Goal: Information Seeking & Learning: Learn about a topic

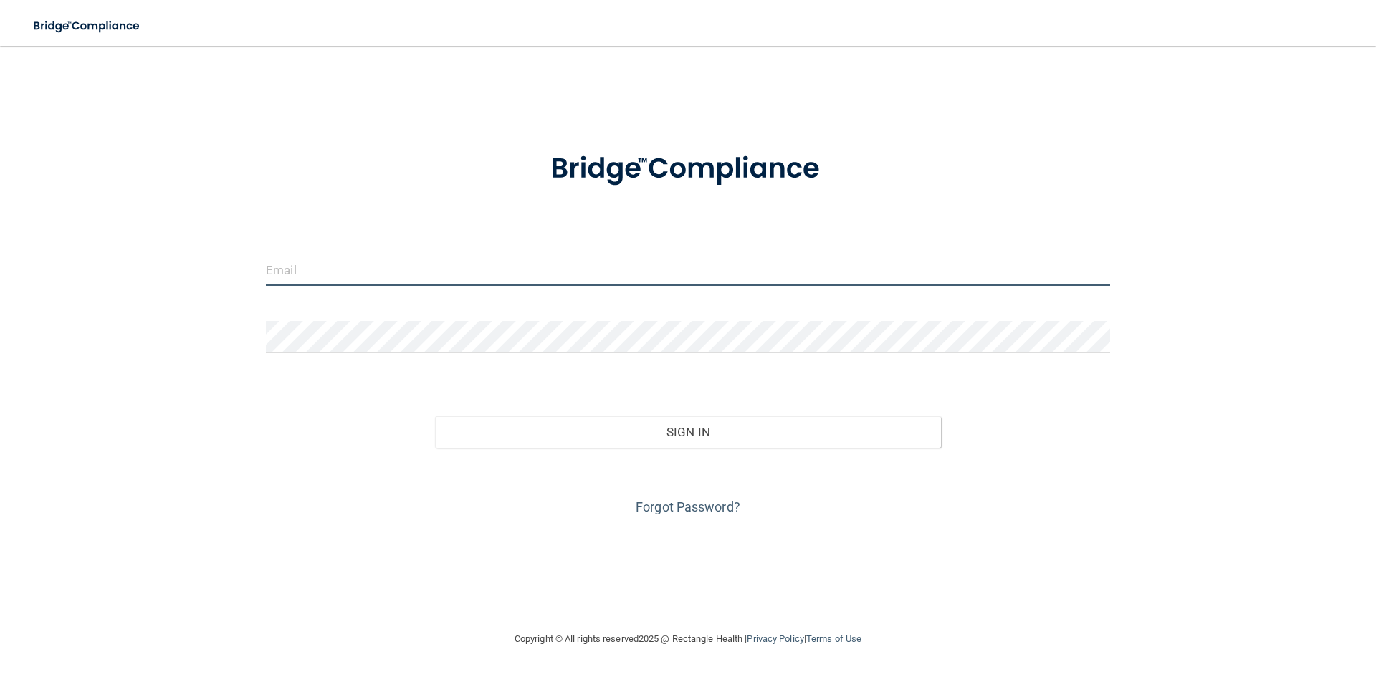
click at [350, 271] on input "email" at bounding box center [688, 270] width 844 height 32
type input "[PERSON_NAME][EMAIL_ADDRESS][DOMAIN_NAME]"
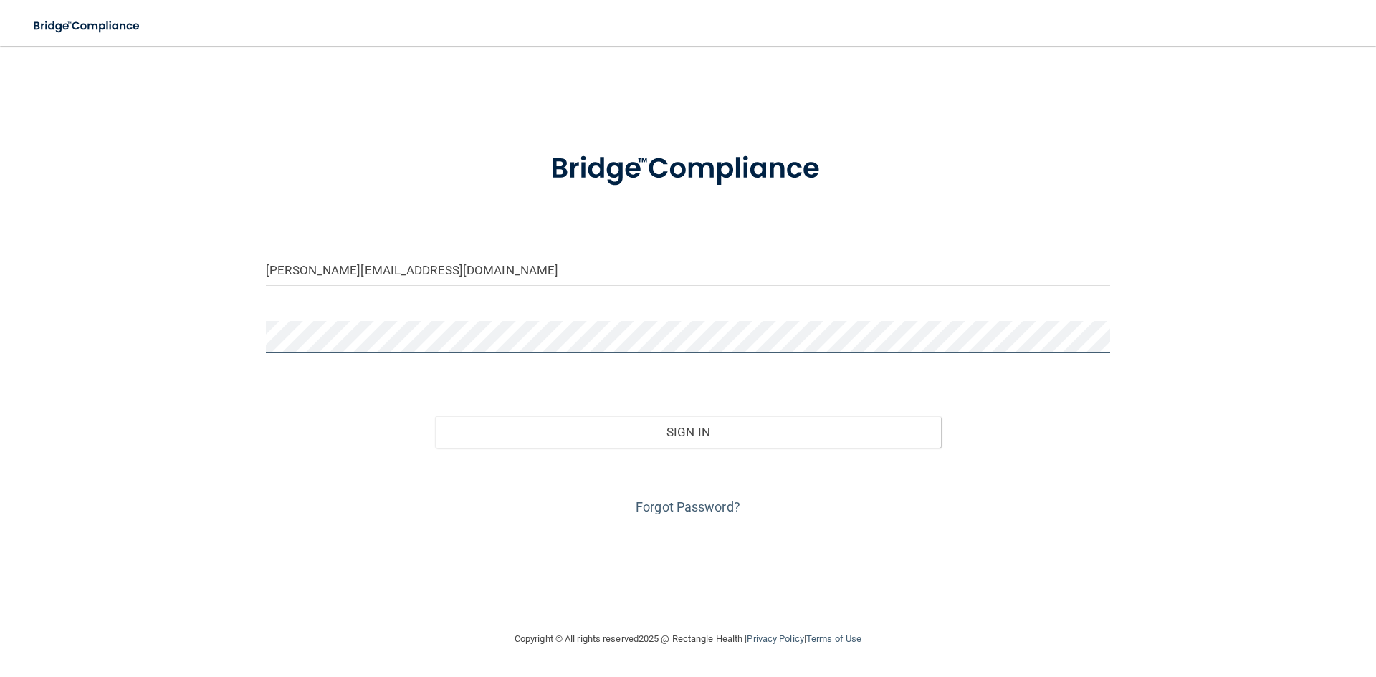
click at [435, 416] on button "Sign In" at bounding box center [688, 432] width 507 height 32
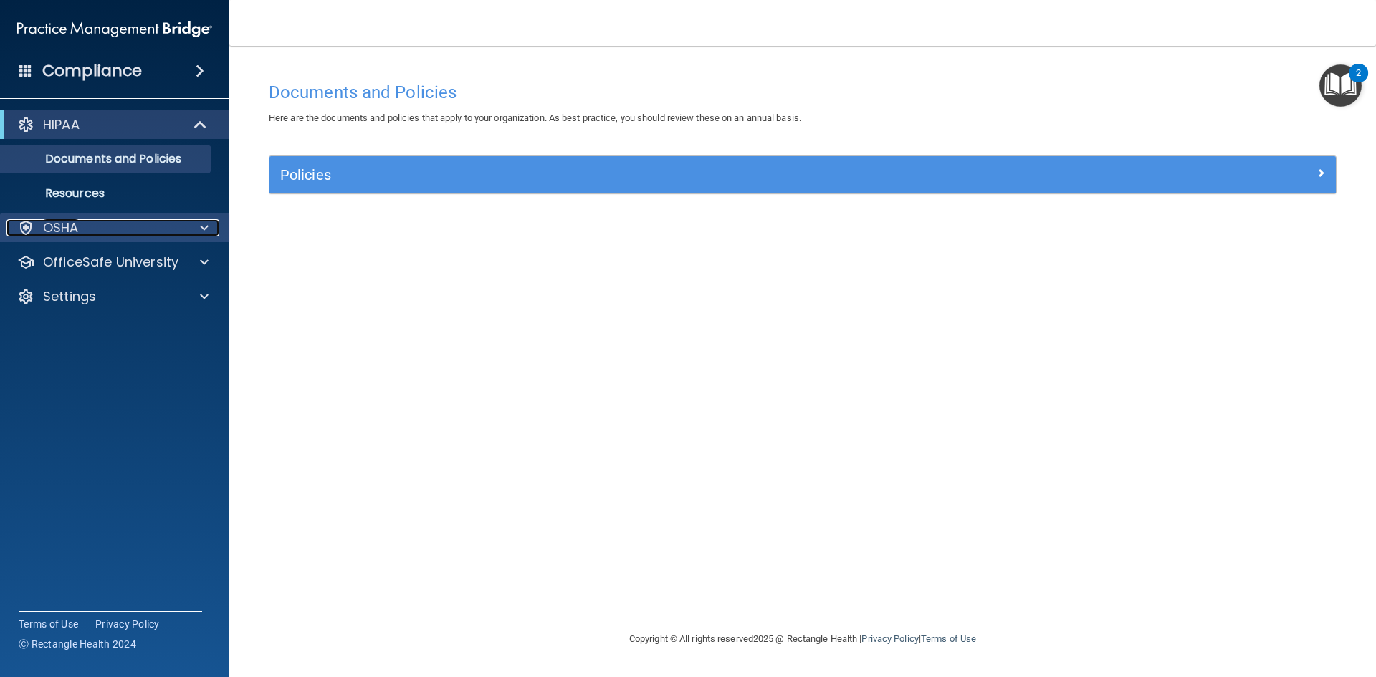
click at [178, 224] on div "OSHA" at bounding box center [95, 227] width 178 height 17
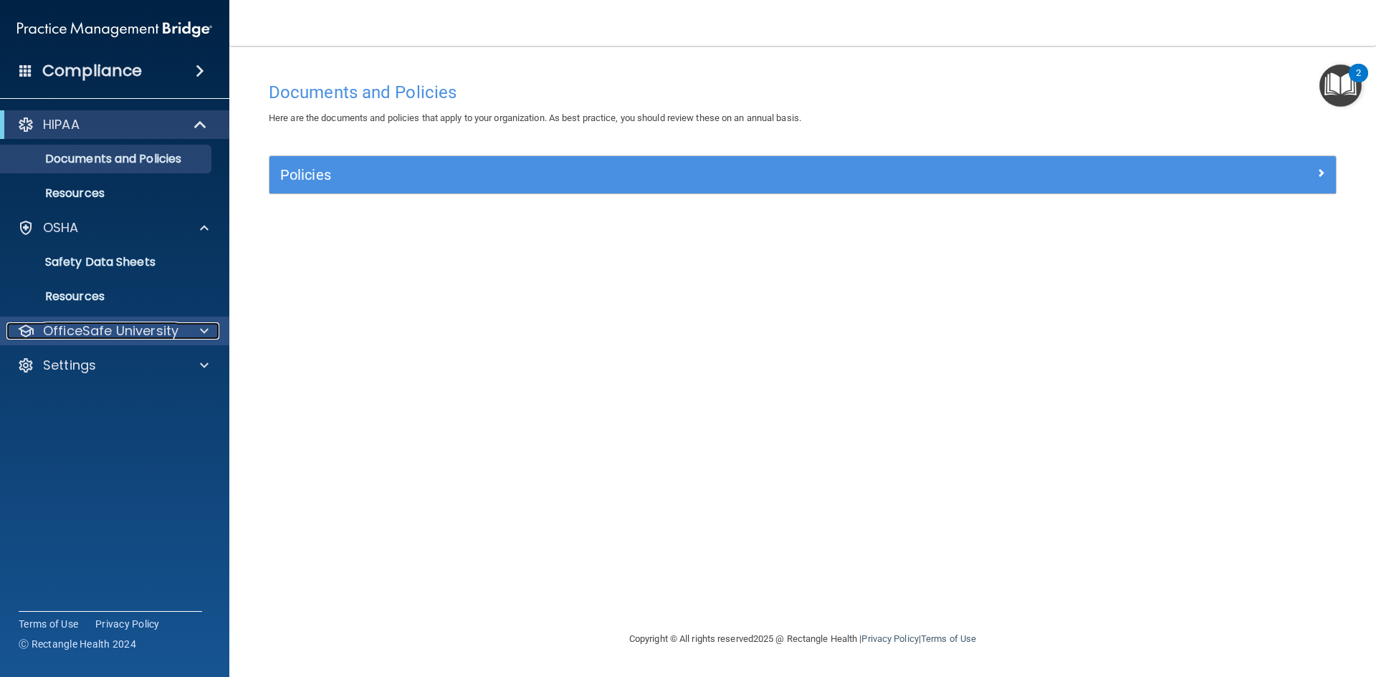
click at [204, 325] on span at bounding box center [204, 330] width 9 height 17
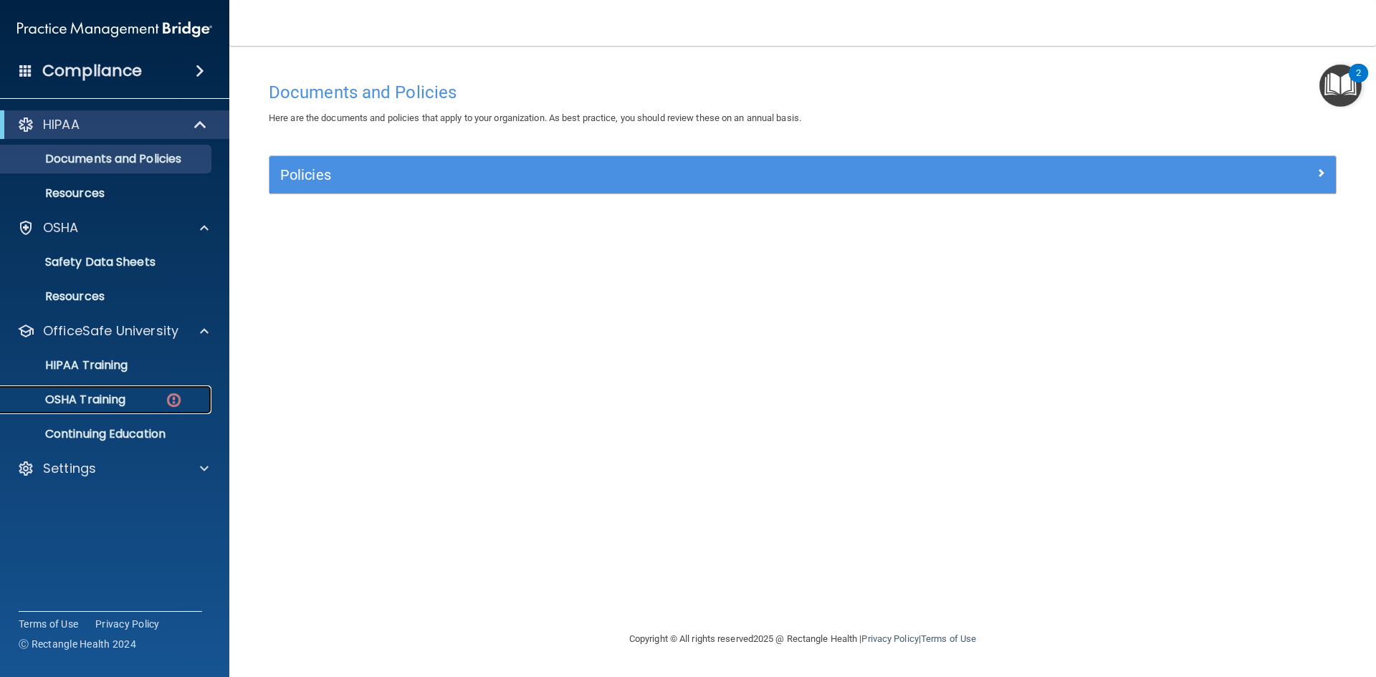
click at [181, 403] on img at bounding box center [174, 400] width 18 height 18
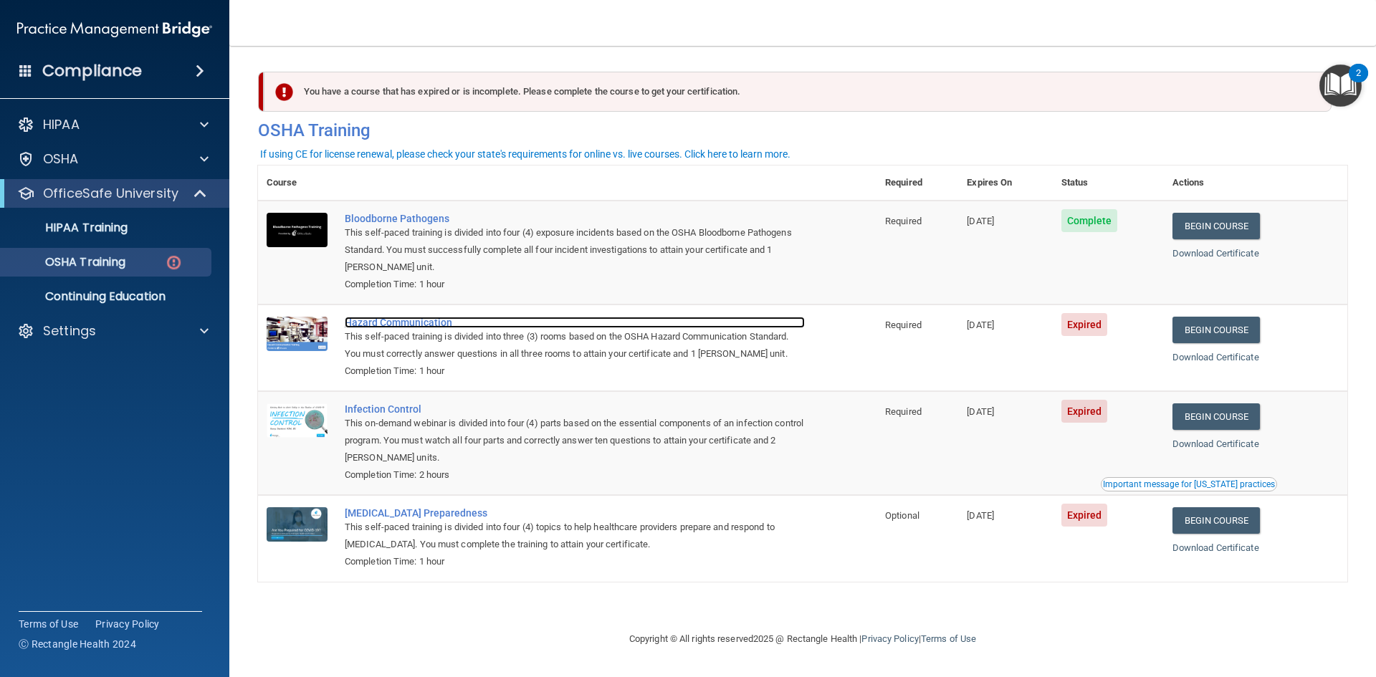
click at [434, 325] on div "Hazard Communication" at bounding box center [575, 322] width 460 height 11
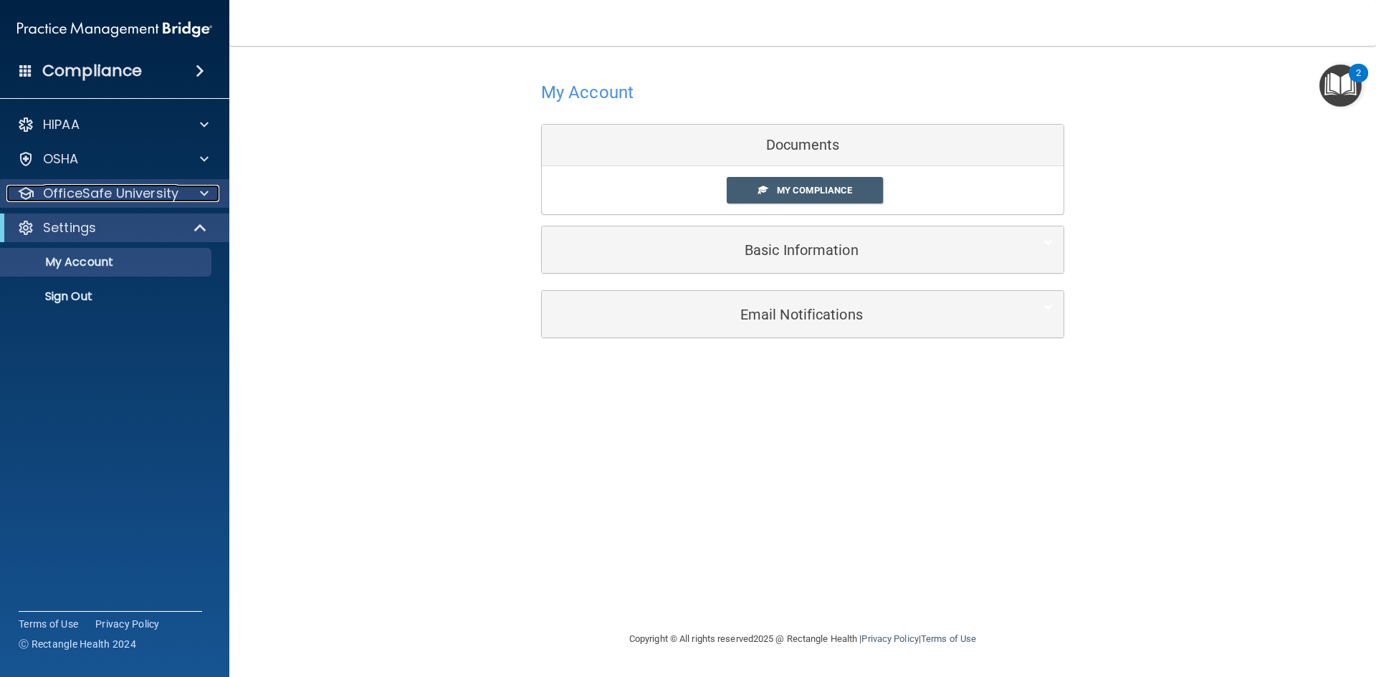
click at [206, 192] on span at bounding box center [204, 193] width 9 height 17
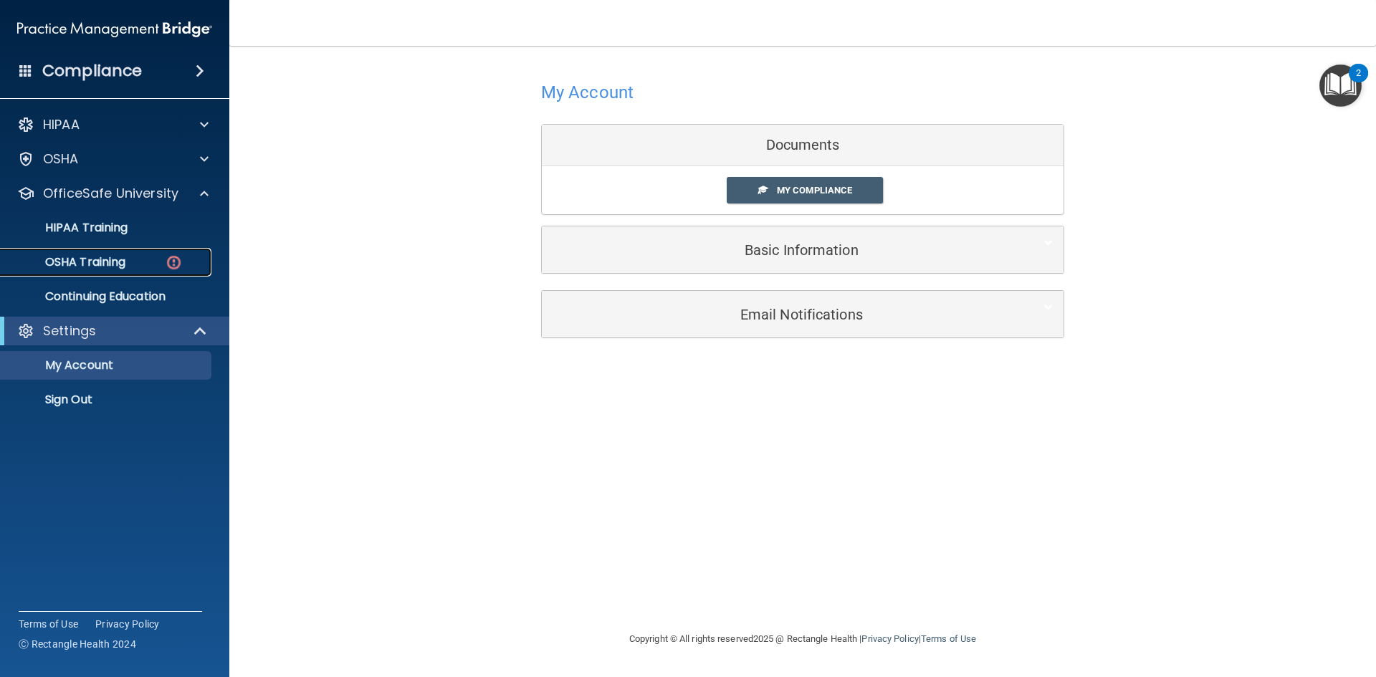
click at [157, 264] on div "OSHA Training" at bounding box center [107, 262] width 196 height 14
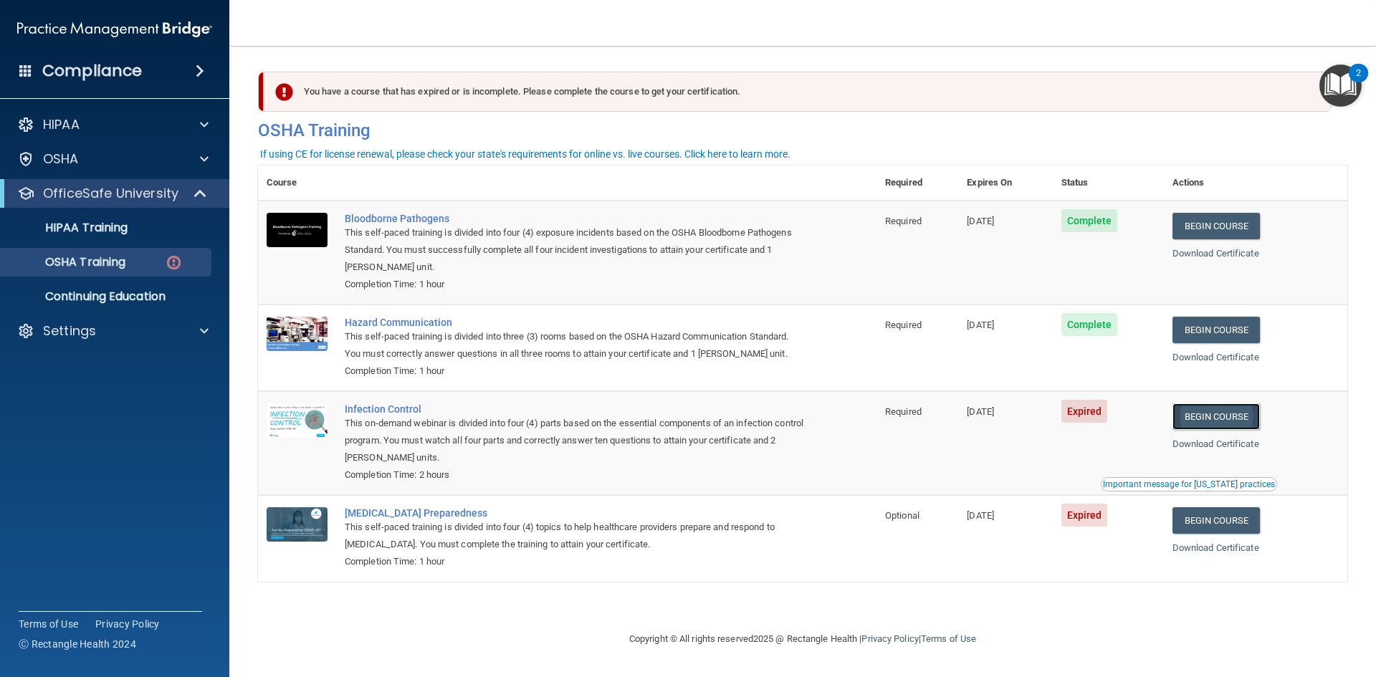
click at [1239, 421] on link "Begin Course" at bounding box center [1215, 416] width 87 height 27
